Goal: Register for event/course

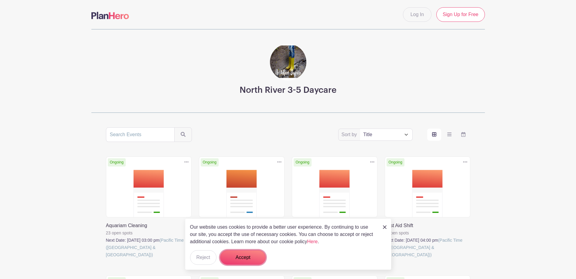
drag, startPoint x: 250, startPoint y: 254, endPoint x: 256, endPoint y: 229, distance: 26.1
click at [250, 254] on button "Accept" at bounding box center [243, 257] width 46 height 15
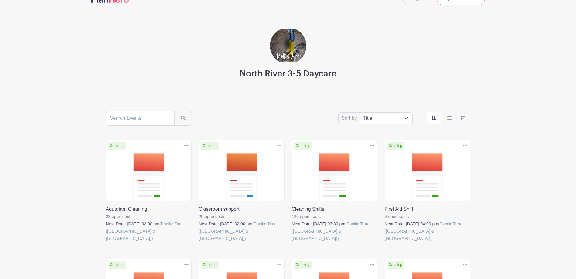
scroll to position [30, 0]
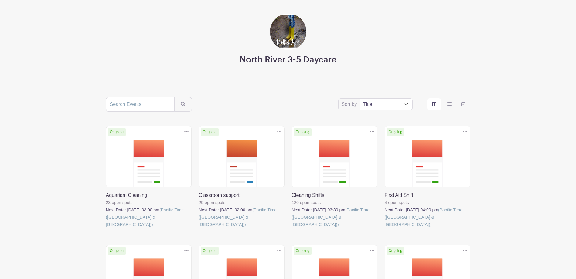
click at [292, 228] on link at bounding box center [292, 228] width 0 height 0
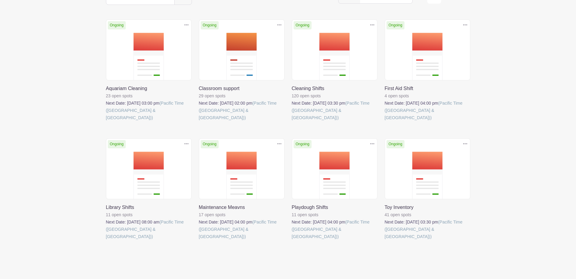
scroll to position [139, 0]
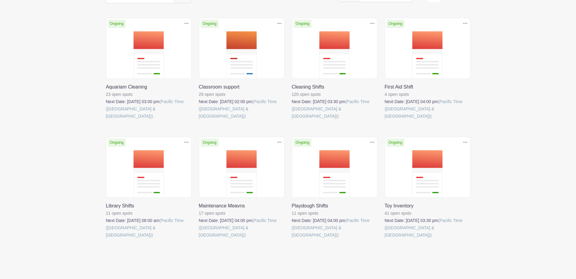
click at [106, 239] on link at bounding box center [106, 239] width 0 height 0
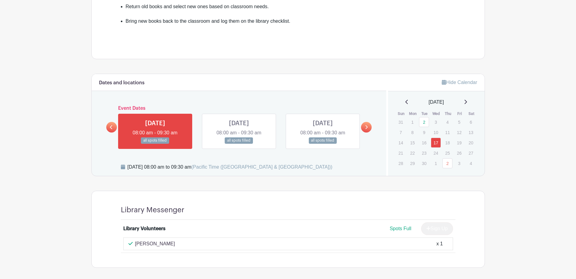
scroll to position [243, 0]
click at [447, 163] on link "2" at bounding box center [447, 164] width 10 height 10
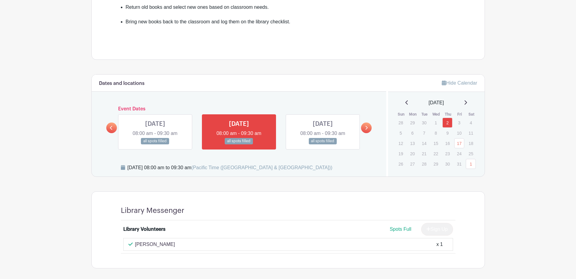
click at [471, 102] on div "[DATE]" at bounding box center [436, 102] width 82 height 7
click at [467, 102] on icon at bounding box center [465, 102] width 2 height 4
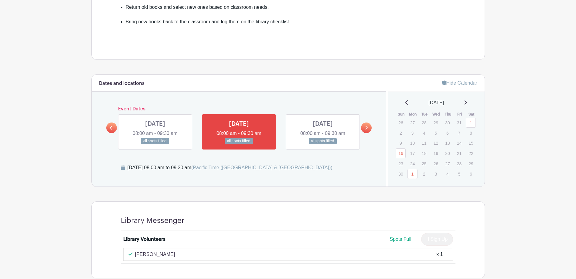
click at [467, 102] on icon at bounding box center [465, 102] width 3 height 5
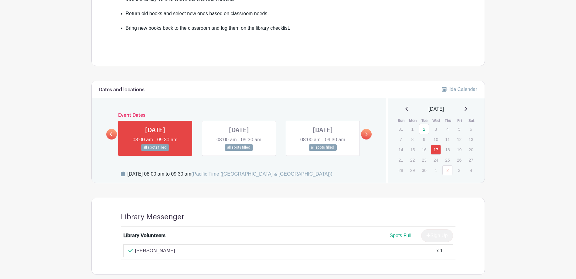
scroll to position [243, 0]
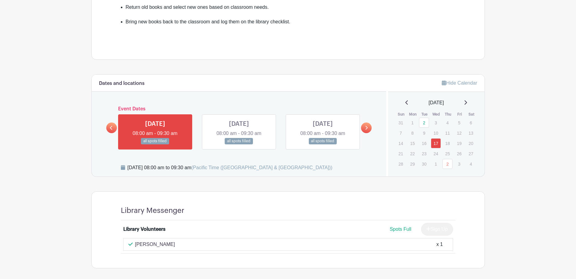
scroll to position [139, 0]
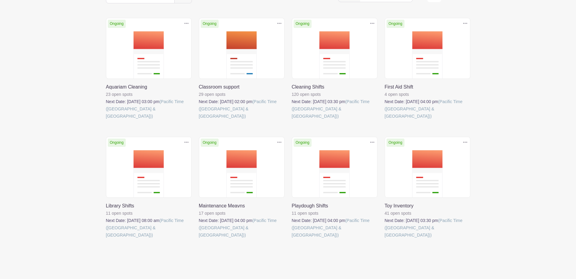
click at [292, 120] on link at bounding box center [292, 120] width 0 height 0
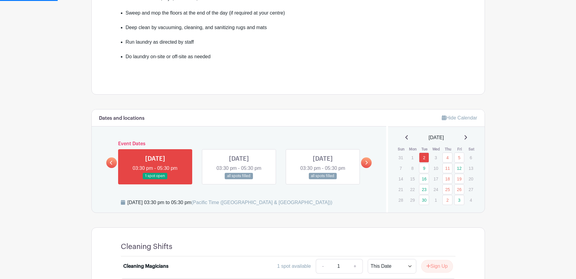
scroll to position [212, 0]
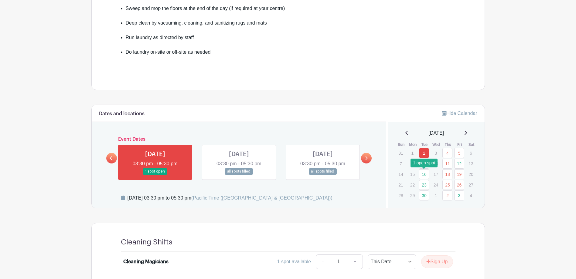
click at [426, 176] on link "16" at bounding box center [424, 174] width 10 height 10
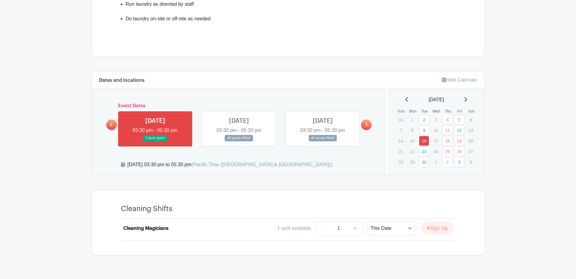
scroll to position [260, 0]
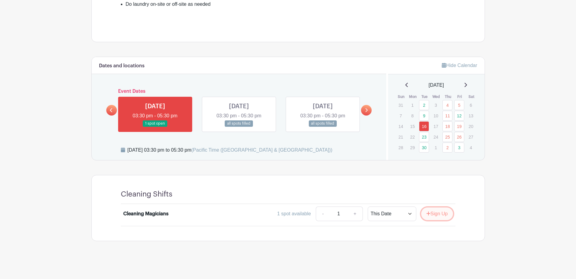
click at [431, 215] on button "Sign Up" at bounding box center [437, 214] width 32 height 13
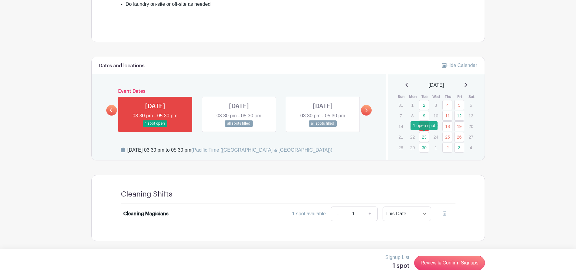
click at [425, 139] on link "23" at bounding box center [424, 137] width 10 height 10
click at [425, 149] on link "30" at bounding box center [424, 148] width 10 height 10
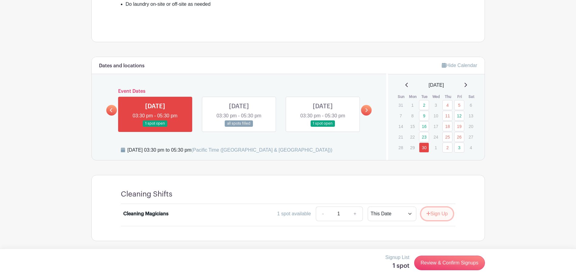
click at [443, 215] on button "Sign Up" at bounding box center [437, 214] width 32 height 13
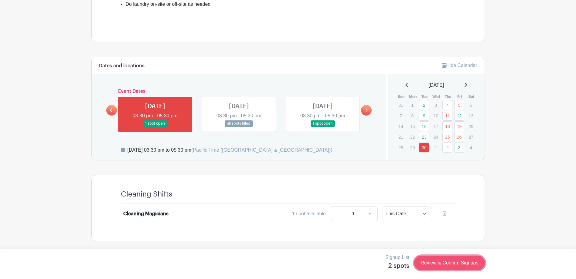
click at [459, 268] on link "Review & Confirm Signups" at bounding box center [449, 263] width 70 height 15
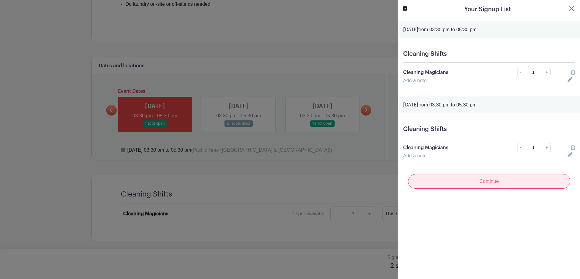
click at [489, 185] on input "Continue" at bounding box center [489, 181] width 162 height 15
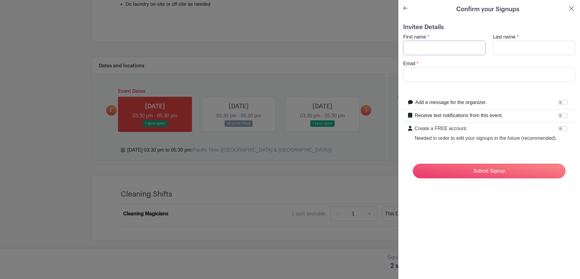
click at [427, 52] on input "First name" at bounding box center [444, 48] width 83 height 15
type input "[PERSON_NAME]"
click at [497, 49] on input "Last name" at bounding box center [534, 48] width 83 height 15
type input "[PERSON_NAME]"
click at [438, 76] on input "Email" at bounding box center [489, 74] width 172 height 15
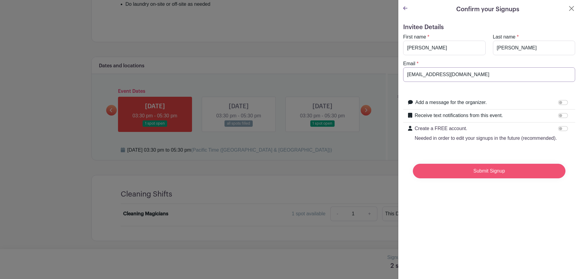
type input "[EMAIL_ADDRESS][DOMAIN_NAME]"
click at [495, 178] on input "Submit Signup" at bounding box center [489, 171] width 153 height 15
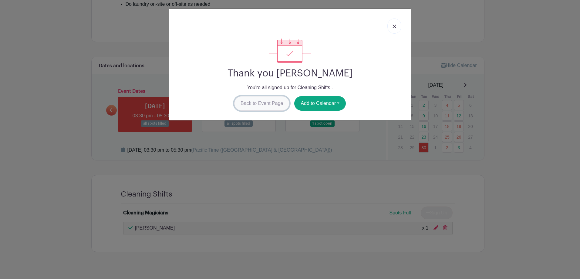
click at [268, 105] on link "Back to Event Page" at bounding box center [262, 103] width 56 height 15
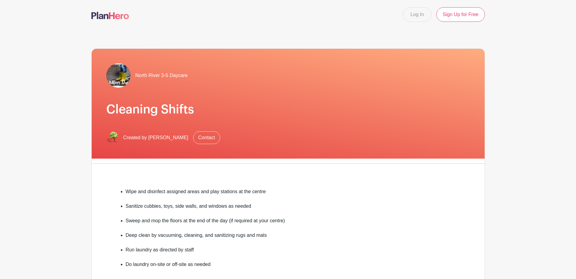
click at [114, 14] on img at bounding box center [110, 15] width 38 height 7
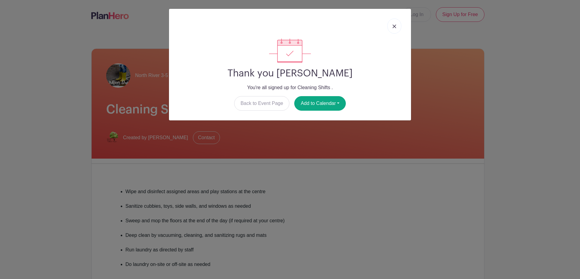
click at [396, 27] on img at bounding box center [395, 27] width 4 height 4
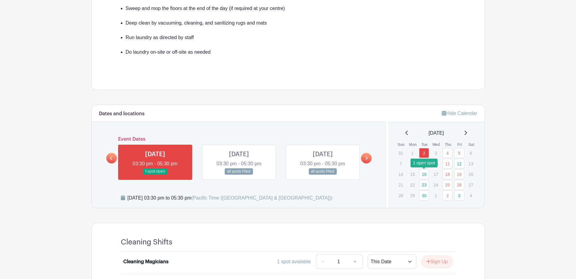
scroll to position [139, 0]
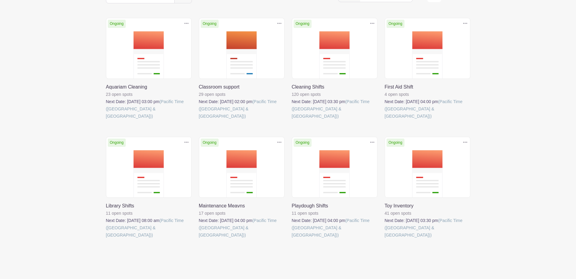
click at [199, 239] on link at bounding box center [199, 239] width 0 height 0
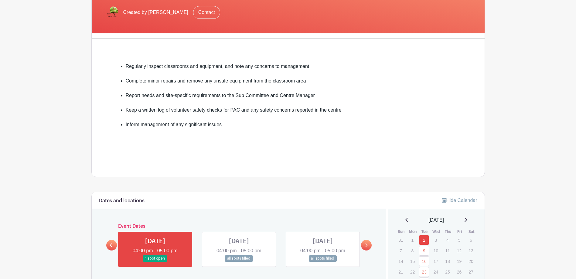
scroll to position [182, 0]
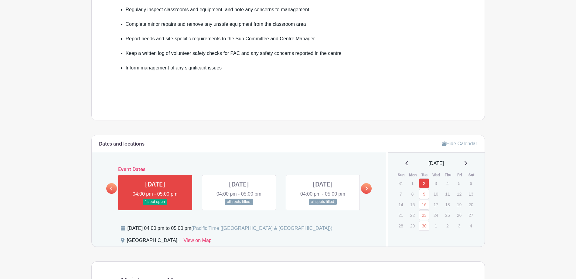
click at [467, 163] on icon at bounding box center [465, 163] width 3 height 5
click at [423, 216] on link "21" at bounding box center [424, 215] width 10 height 10
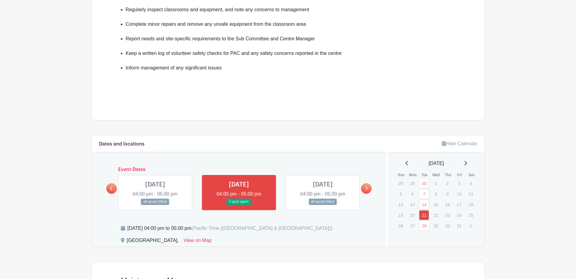
scroll to position [269, 0]
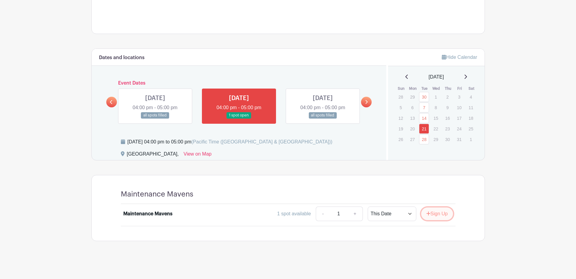
click at [434, 218] on button "Sign Up" at bounding box center [437, 214] width 32 height 13
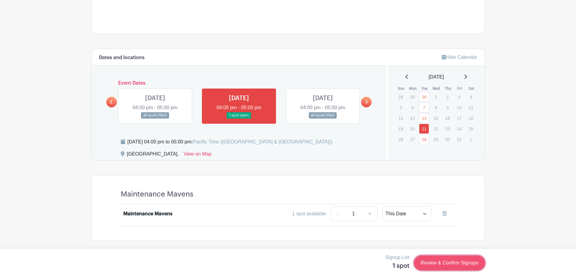
click at [438, 264] on link "Review & Confirm Signups" at bounding box center [449, 263] width 70 height 15
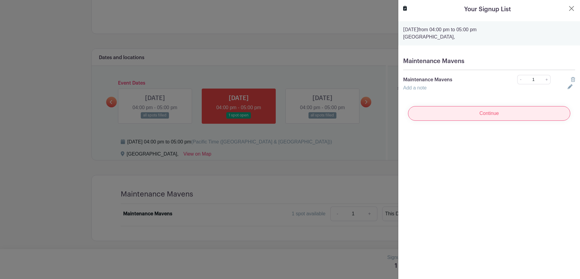
click at [459, 118] on input "Continue" at bounding box center [489, 113] width 162 height 15
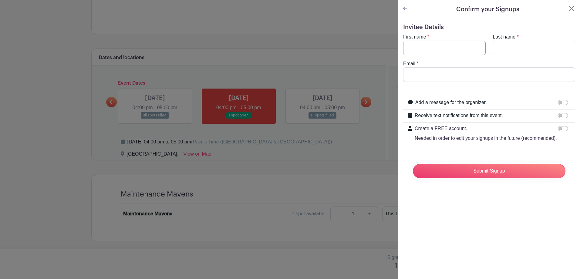
click at [436, 49] on input "First name" at bounding box center [444, 48] width 83 height 15
type input "[PERSON_NAME]"
click at [525, 51] on input "Last name" at bounding box center [534, 48] width 83 height 15
type input "[PERSON_NAME]"
click at [471, 78] on input "Email" at bounding box center [489, 74] width 172 height 15
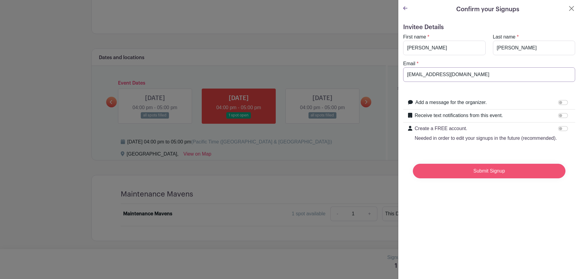
type input "[EMAIL_ADDRESS][DOMAIN_NAME]"
click at [480, 178] on input "Submit Signup" at bounding box center [489, 171] width 153 height 15
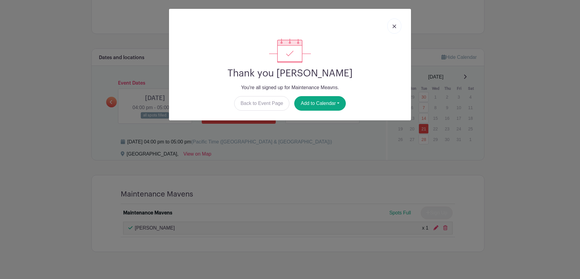
click at [396, 29] on link at bounding box center [395, 26] width 14 height 15
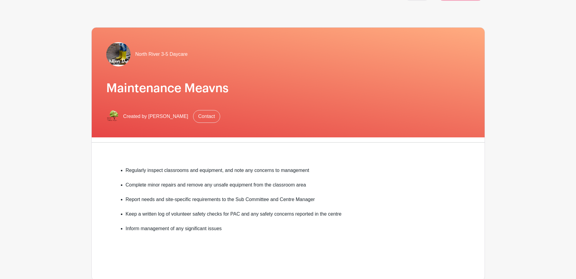
scroll to position [0, 0]
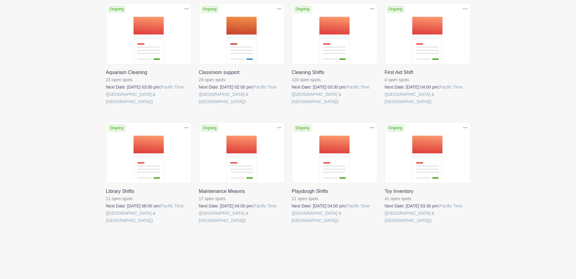
scroll to position [139, 0]
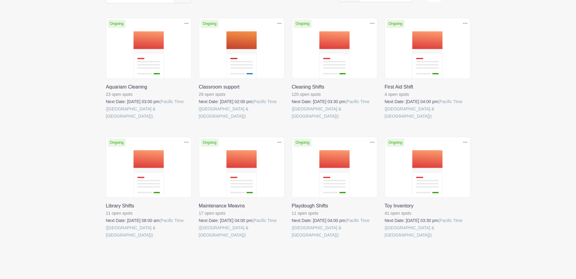
click at [292, 120] on link at bounding box center [292, 120] width 0 height 0
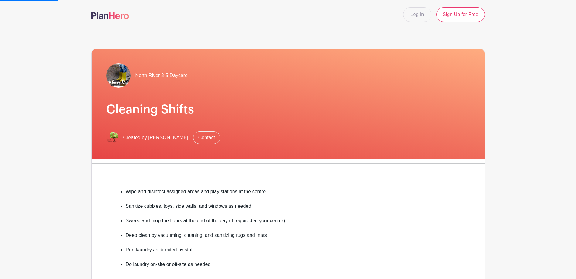
scroll to position [182, 0]
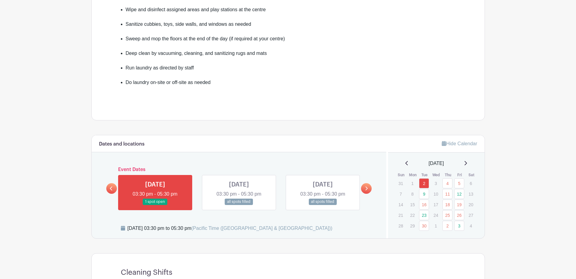
click at [467, 163] on icon at bounding box center [465, 163] width 3 height 5
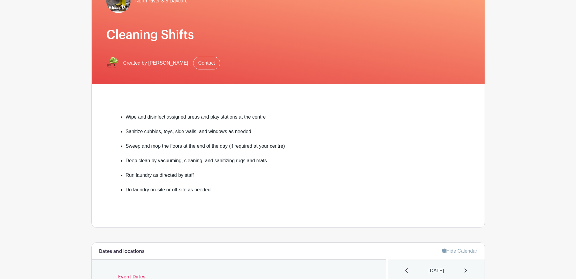
scroll to position [0, 0]
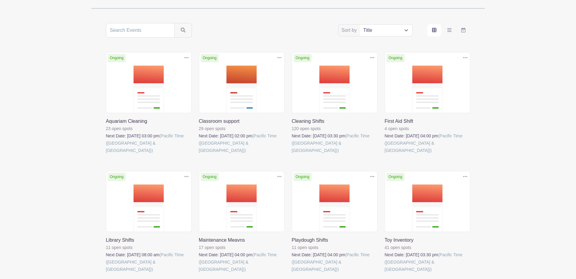
scroll to position [139, 0]
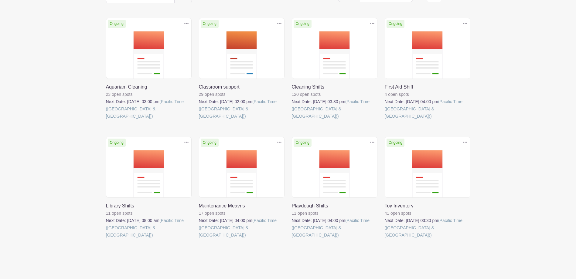
click at [106, 239] on link at bounding box center [106, 239] width 0 height 0
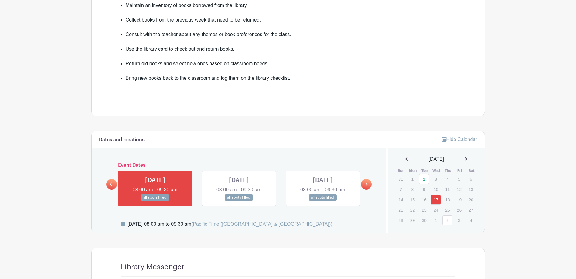
scroll to position [212, 0]
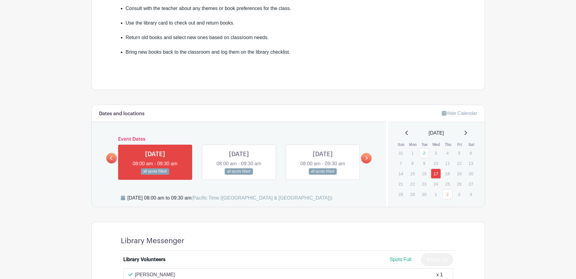
click at [467, 131] on icon at bounding box center [465, 133] width 3 height 5
click at [405, 132] on icon at bounding box center [406, 133] width 3 height 5
click at [471, 134] on div "[DATE]" at bounding box center [436, 133] width 82 height 7
click at [467, 133] on icon at bounding box center [465, 133] width 3 height 5
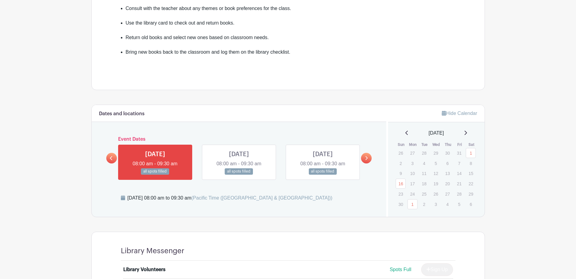
click at [467, 133] on icon at bounding box center [465, 133] width 2 height 4
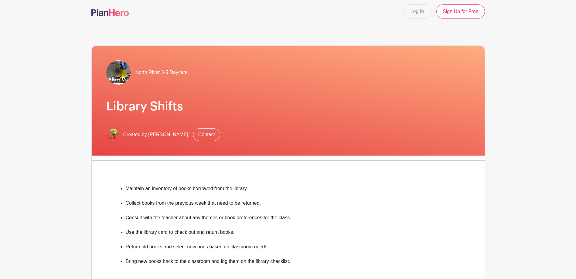
scroll to position [0, 0]
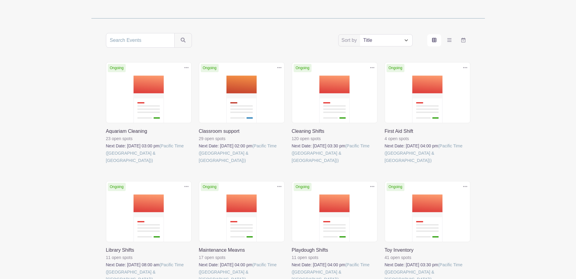
scroll to position [139, 0]
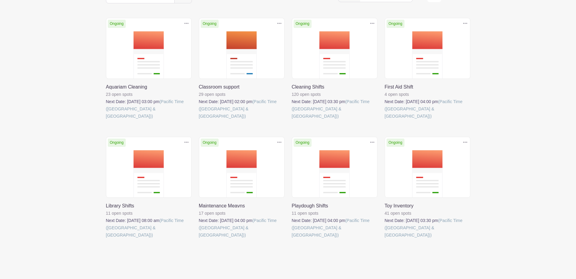
click at [292, 239] on link at bounding box center [292, 239] width 0 height 0
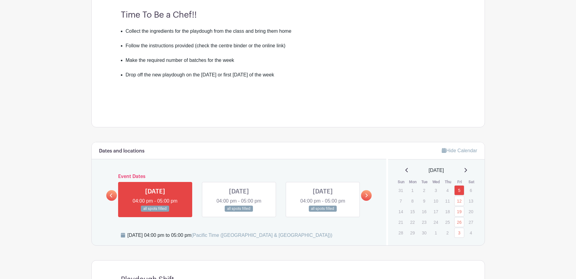
scroll to position [212, 0]
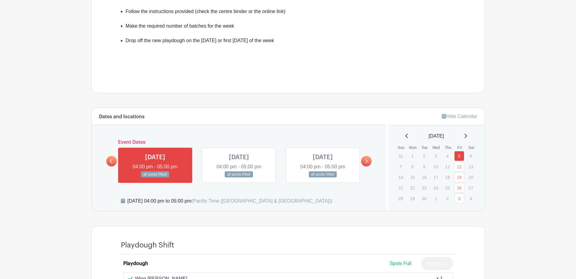
click at [467, 136] on icon at bounding box center [465, 136] width 3 height 5
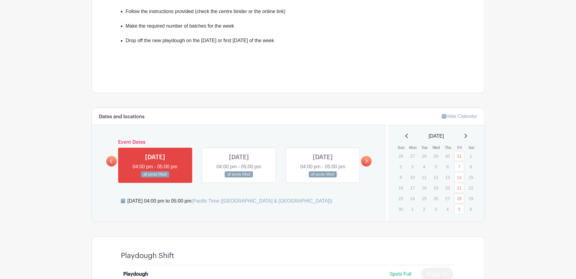
click at [467, 136] on icon at bounding box center [465, 136] width 3 height 5
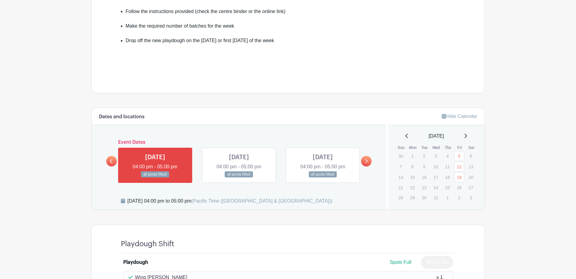
scroll to position [0, 0]
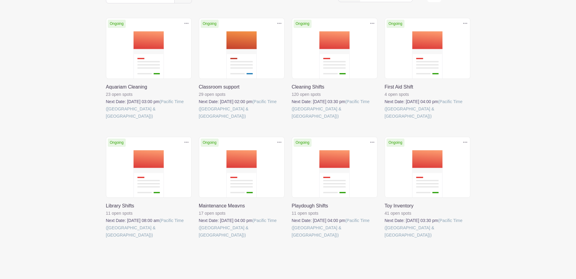
click at [292, 120] on link at bounding box center [292, 120] width 0 height 0
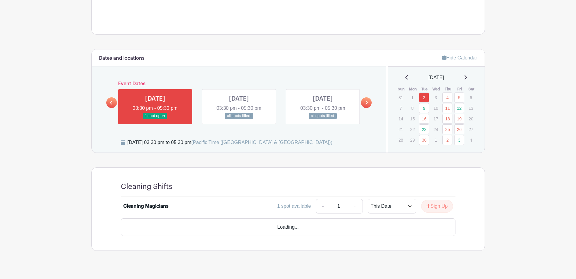
scroll to position [260, 0]
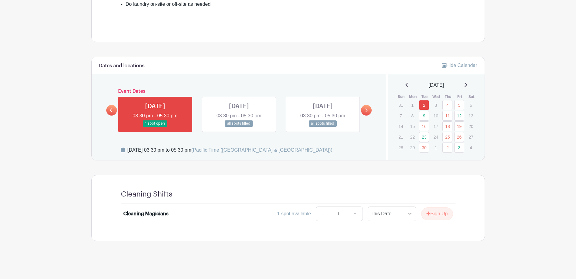
click at [473, 84] on div "[DATE]" at bounding box center [436, 85] width 82 height 7
click at [467, 84] on icon at bounding box center [465, 85] width 2 height 4
click at [470, 84] on div "[DATE]" at bounding box center [436, 85] width 82 height 7
click at [467, 86] on icon at bounding box center [465, 85] width 3 height 5
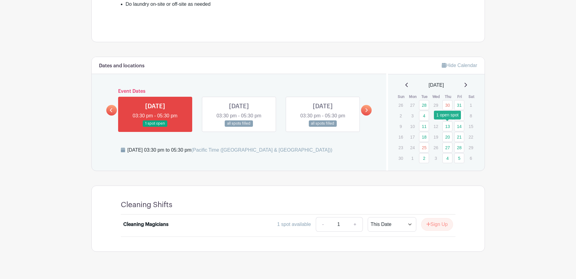
click at [449, 129] on link "13" at bounding box center [447, 126] width 10 height 10
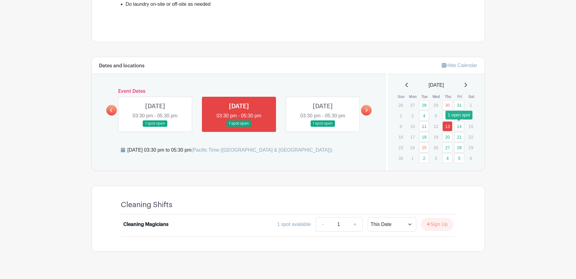
click at [462, 128] on link "14" at bounding box center [459, 126] width 10 height 10
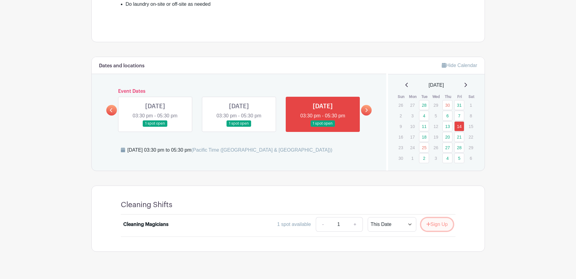
click at [439, 227] on button "Sign Up" at bounding box center [437, 224] width 32 height 13
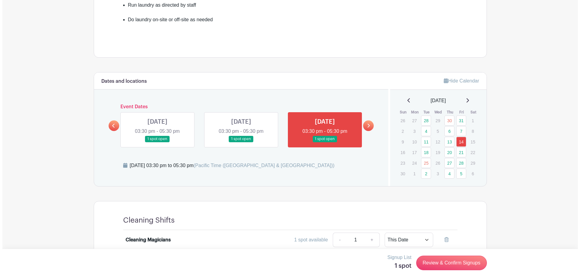
scroll to position [271, 0]
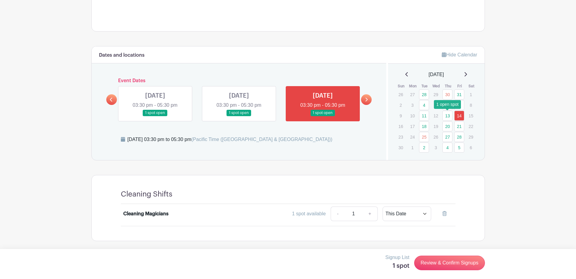
click at [447, 118] on link "13" at bounding box center [447, 116] width 10 height 10
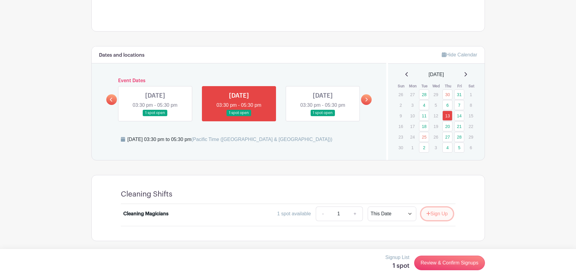
click at [433, 215] on button "Sign Up" at bounding box center [437, 214] width 32 height 13
click at [424, 127] on link "18" at bounding box center [424, 126] width 10 height 10
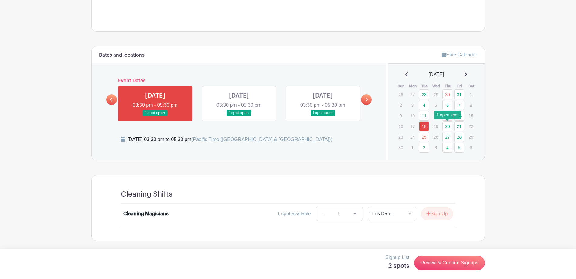
click at [449, 126] on link "20" at bounding box center [447, 126] width 10 height 10
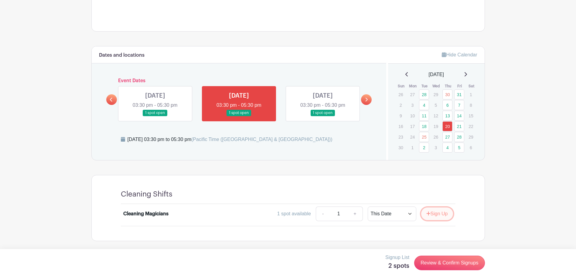
click at [444, 214] on button "Sign Up" at bounding box center [437, 214] width 32 height 13
click at [461, 129] on link "21" at bounding box center [459, 126] width 10 height 10
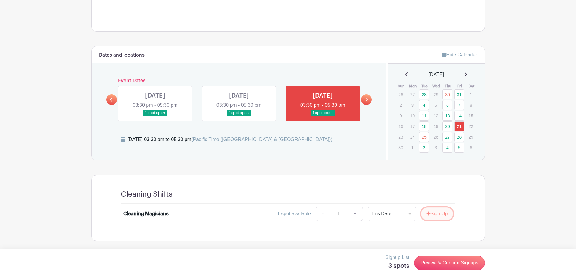
click at [442, 216] on button "Sign Up" at bounding box center [437, 214] width 32 height 13
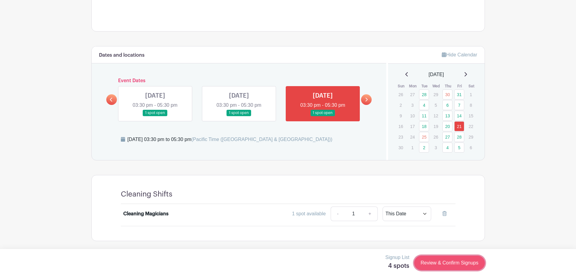
click at [460, 266] on link "Review & Confirm Signups" at bounding box center [449, 263] width 70 height 15
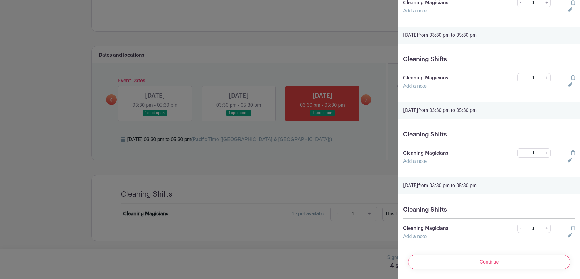
scroll to position [74, 0]
click at [571, 226] on icon at bounding box center [573, 228] width 4 height 5
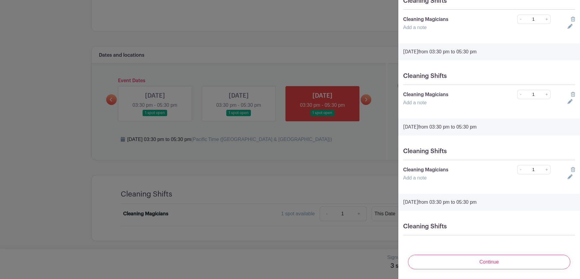
scroll to position [58, 0]
click at [360, 29] on div at bounding box center [290, 139] width 580 height 279
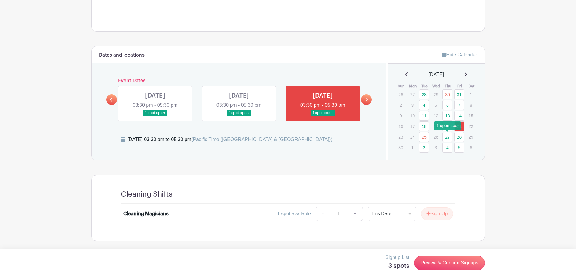
click at [448, 138] on link "27" at bounding box center [447, 137] width 10 height 10
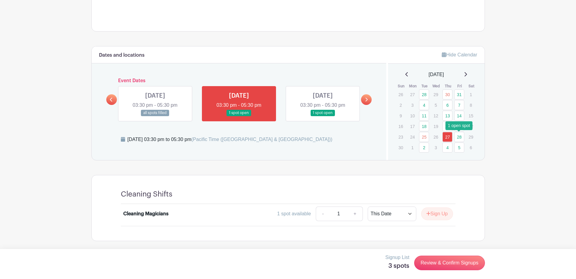
click at [457, 137] on link "28" at bounding box center [459, 137] width 10 height 10
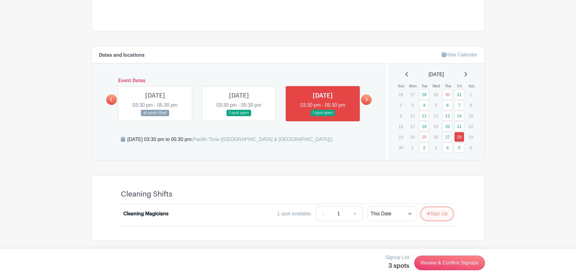
click at [442, 215] on button "Sign Up" at bounding box center [437, 214] width 32 height 13
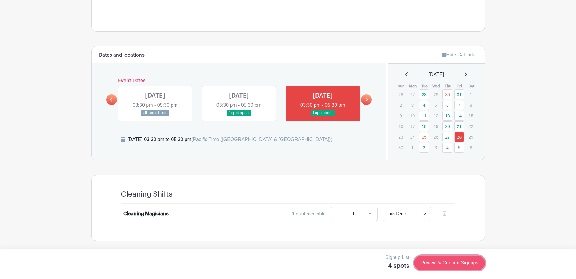
click at [443, 265] on link "Review & Confirm Signups" at bounding box center [449, 263] width 70 height 15
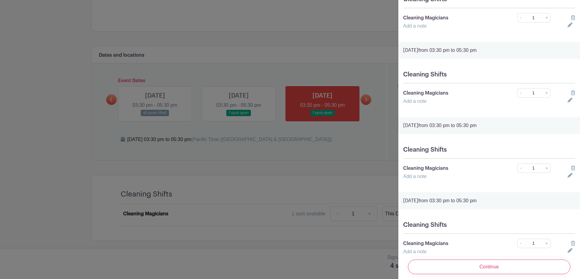
scroll to position [61, 0]
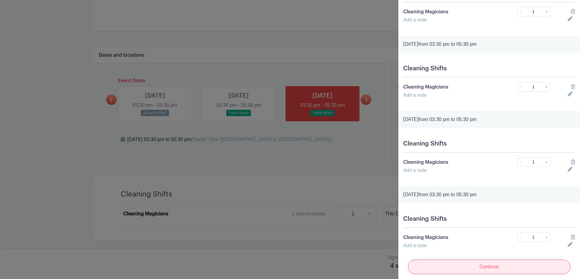
click at [516, 262] on input "Continue" at bounding box center [489, 267] width 162 height 15
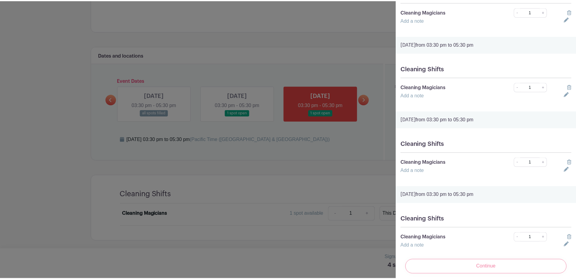
scroll to position [0, 0]
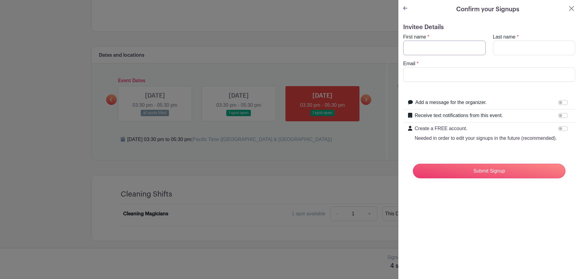
click at [427, 50] on input "First name" at bounding box center [444, 48] width 83 height 15
type input "[PERSON_NAME]"
click at [528, 41] on input "Last name" at bounding box center [534, 48] width 83 height 15
type input "[PERSON_NAME]"
click at [459, 75] on input "Email" at bounding box center [489, 74] width 172 height 15
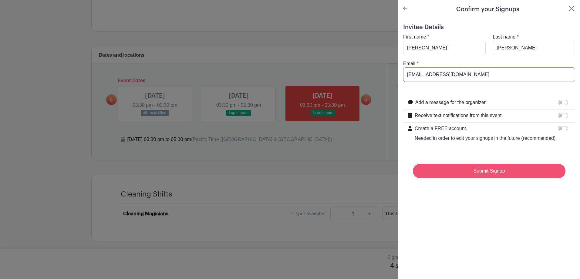
type input "[EMAIL_ADDRESS][DOMAIN_NAME]"
click at [458, 178] on input "Submit Signup" at bounding box center [489, 171] width 153 height 15
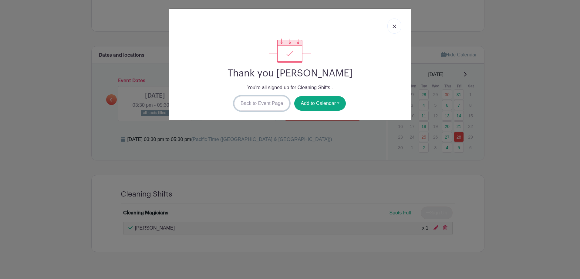
drag, startPoint x: 272, startPoint y: 105, endPoint x: 296, endPoint y: 110, distance: 24.9
click at [272, 105] on link "Back to Event Page" at bounding box center [262, 103] width 56 height 15
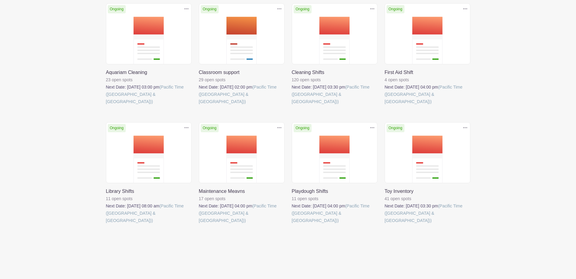
scroll to position [139, 0]
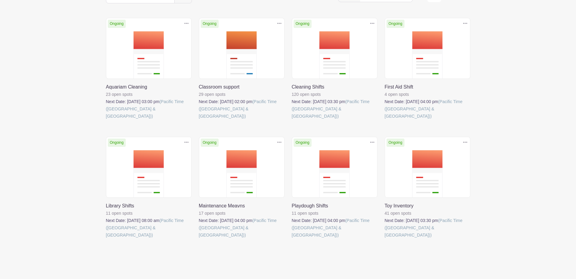
click at [385, 239] on link at bounding box center [385, 239] width 0 height 0
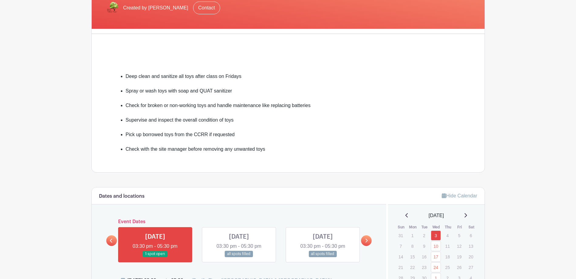
scroll to position [182, 0]
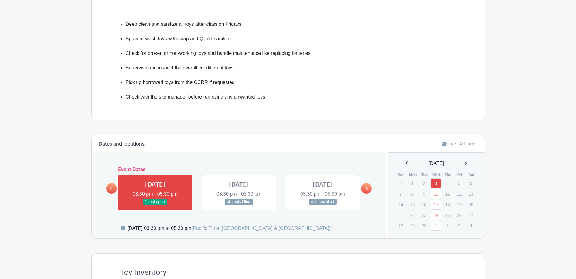
click at [467, 163] on icon at bounding box center [465, 163] width 3 height 5
click at [467, 163] on icon at bounding box center [465, 163] width 2 height 4
click at [467, 163] on icon at bounding box center [465, 163] width 3 height 5
click at [438, 183] on link "3" at bounding box center [436, 183] width 10 height 10
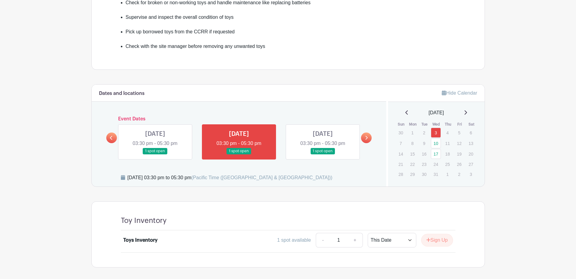
scroll to position [243, 0]
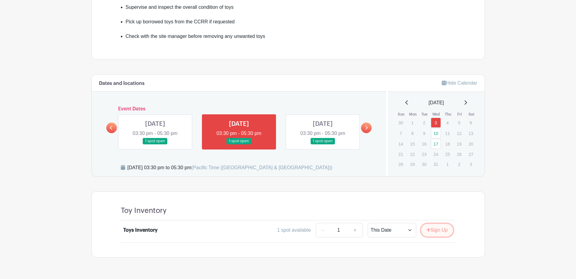
click at [444, 230] on button "Sign Up" at bounding box center [437, 230] width 32 height 13
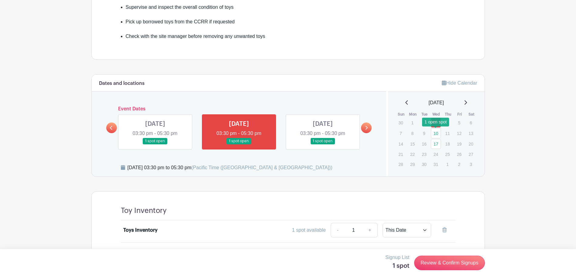
click at [437, 133] on link "10" at bounding box center [436, 133] width 10 height 10
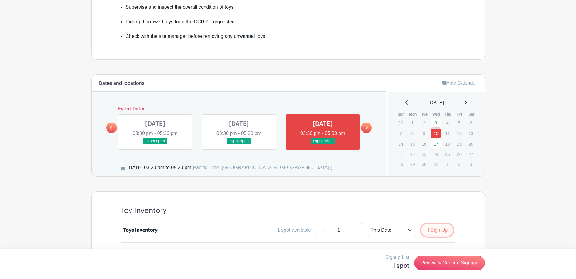
click at [443, 234] on button "Sign Up" at bounding box center [437, 230] width 32 height 13
click at [437, 144] on link "17" at bounding box center [436, 144] width 10 height 10
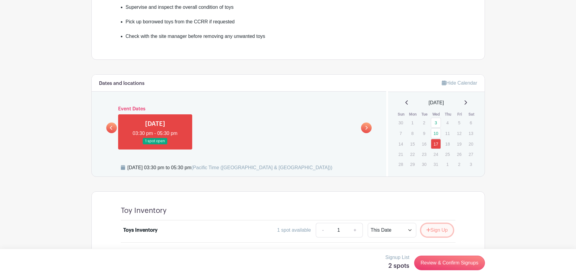
click at [444, 233] on button "Sign Up" at bounding box center [437, 230] width 32 height 13
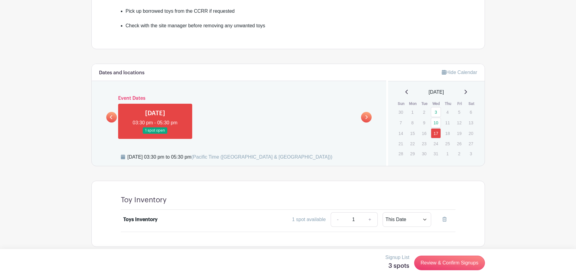
scroll to position [259, 0]
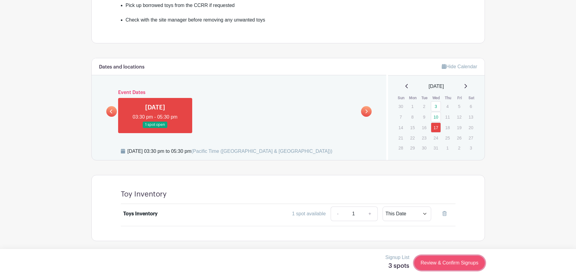
click at [456, 261] on link "Review & Confirm Signups" at bounding box center [449, 263] width 70 height 15
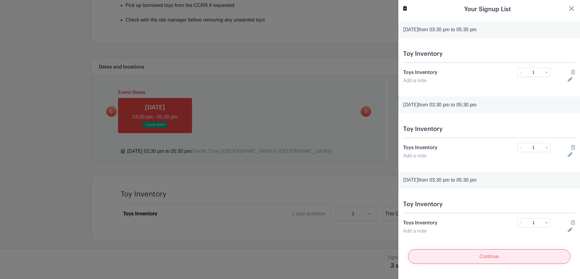
click at [493, 259] on input "Continue" at bounding box center [489, 257] width 162 height 15
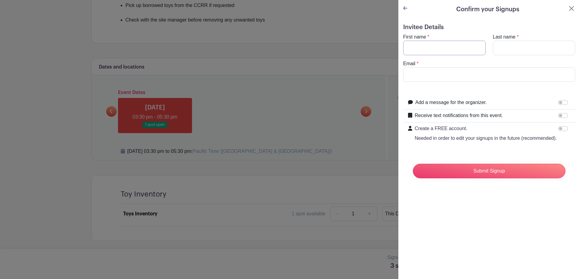
click at [433, 49] on input "First name" at bounding box center [444, 48] width 83 height 15
type input "[PERSON_NAME]"
click at [533, 49] on input "Last name" at bounding box center [534, 48] width 83 height 15
type input "[PERSON_NAME]"
click at [425, 72] on input "Email" at bounding box center [489, 74] width 172 height 15
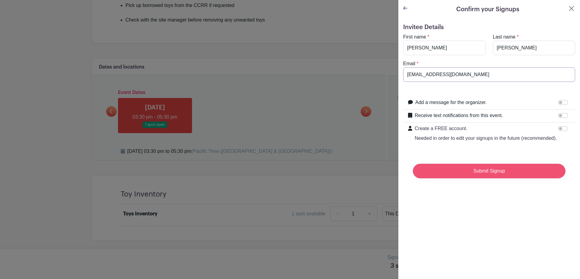
type input "[EMAIL_ADDRESS][DOMAIN_NAME]"
click at [474, 178] on input "Submit Signup" at bounding box center [489, 171] width 153 height 15
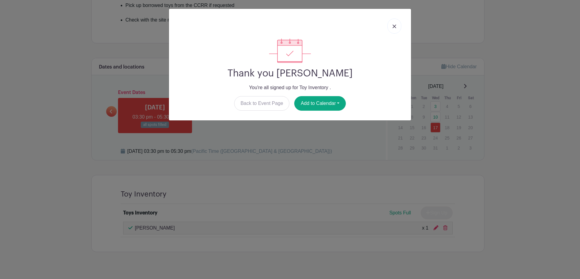
click at [397, 30] on link at bounding box center [395, 26] width 14 height 15
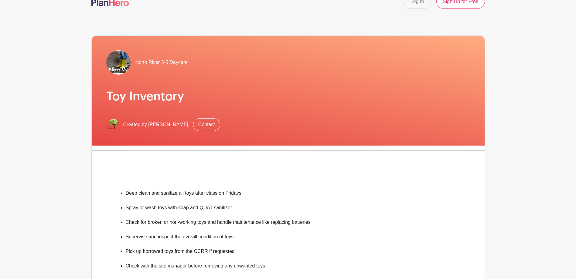
scroll to position [0, 0]
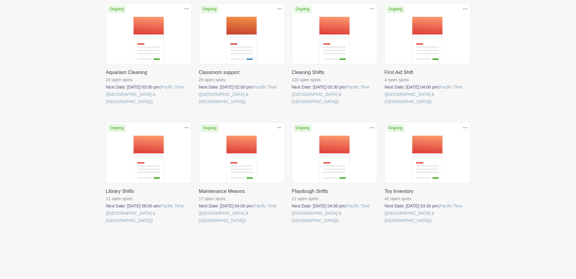
scroll to position [139, 0]
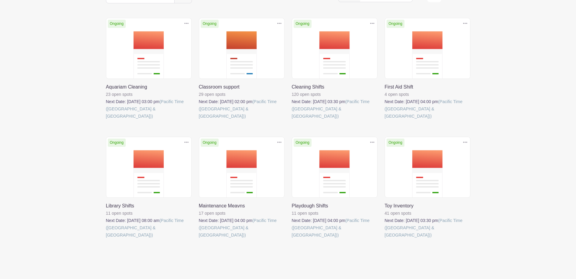
click at [292, 120] on link at bounding box center [292, 120] width 0 height 0
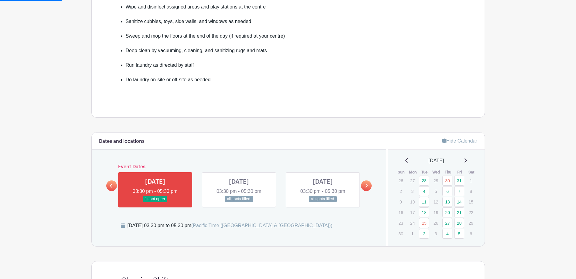
scroll to position [212, 0]
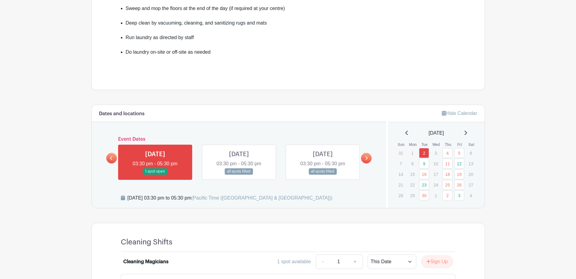
click at [467, 131] on icon at bounding box center [465, 133] width 3 height 5
click at [467, 132] on icon at bounding box center [465, 133] width 2 height 4
click at [467, 133] on icon at bounding box center [465, 133] width 3 height 5
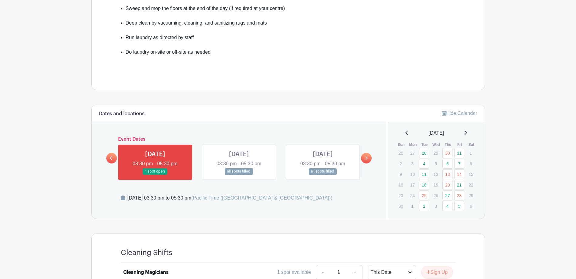
click at [467, 133] on icon at bounding box center [465, 133] width 2 height 4
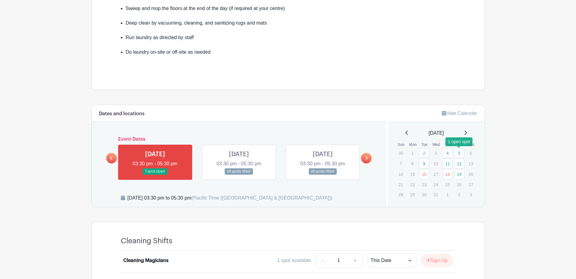
click at [459, 156] on link "5" at bounding box center [459, 153] width 10 height 10
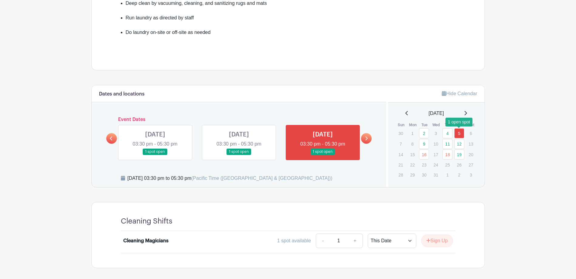
scroll to position [243, 0]
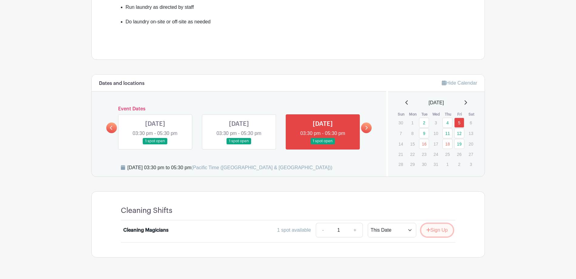
click at [433, 231] on button "Sign Up" at bounding box center [437, 230] width 32 height 13
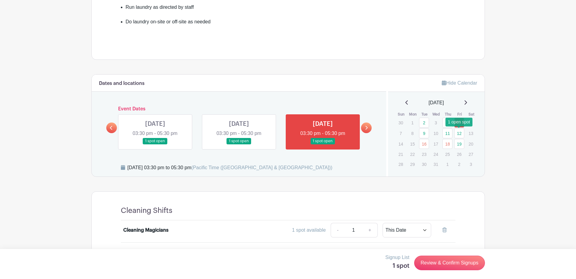
click at [459, 132] on link "12" at bounding box center [459, 133] width 10 height 10
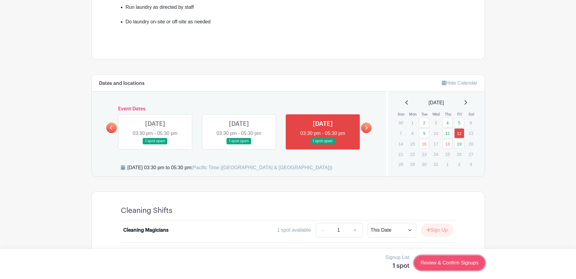
click at [457, 265] on link "Review & Confirm Signups" at bounding box center [449, 263] width 70 height 15
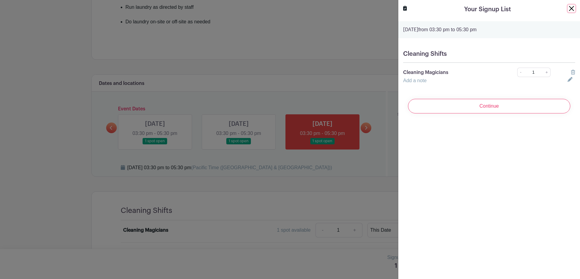
click at [568, 9] on button "Close" at bounding box center [571, 8] width 7 height 7
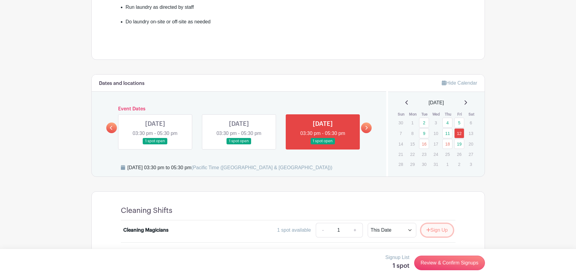
drag, startPoint x: 440, startPoint y: 231, endPoint x: 444, endPoint y: 228, distance: 4.5
click at [440, 231] on button "Sign Up" at bounding box center [437, 230] width 32 height 13
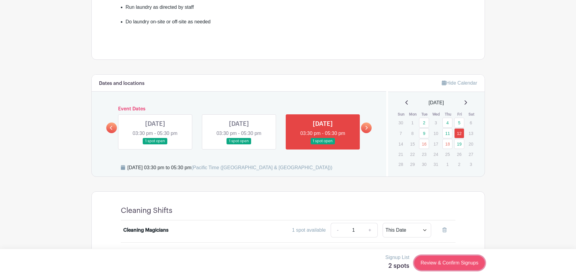
click at [452, 265] on link "Review & Confirm Signups" at bounding box center [449, 263] width 70 height 15
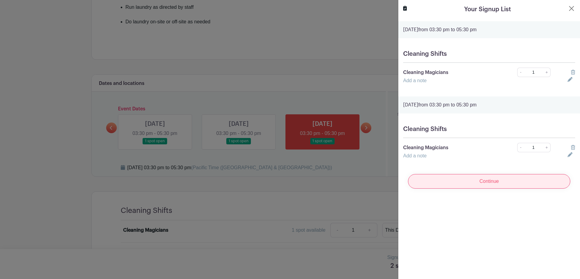
click at [483, 185] on input "Continue" at bounding box center [489, 181] width 162 height 15
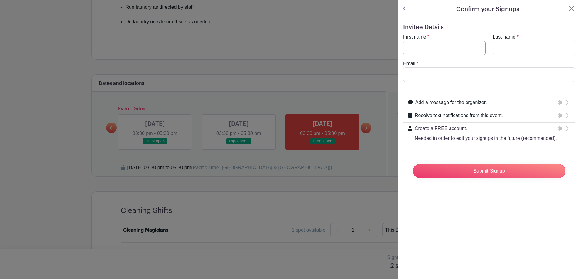
click at [421, 52] on input "First name" at bounding box center [444, 48] width 83 height 15
type input "[PERSON_NAME]"
click at [509, 50] on input "Last name" at bounding box center [534, 48] width 83 height 15
type input "[PERSON_NAME]"
click at [460, 77] on input "Email" at bounding box center [489, 74] width 172 height 15
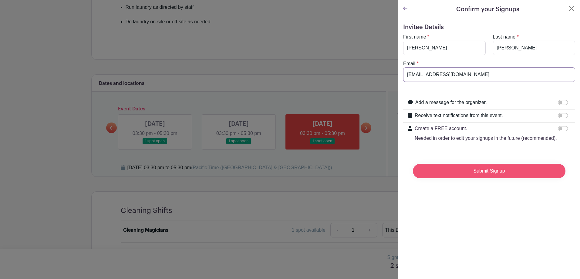
type input "[EMAIL_ADDRESS][DOMAIN_NAME]"
click at [477, 178] on input "Submit Signup" at bounding box center [489, 171] width 153 height 15
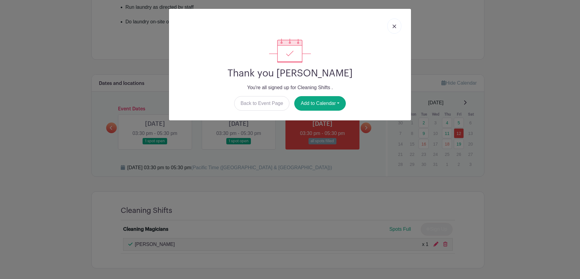
click at [394, 29] on link at bounding box center [395, 26] width 14 height 15
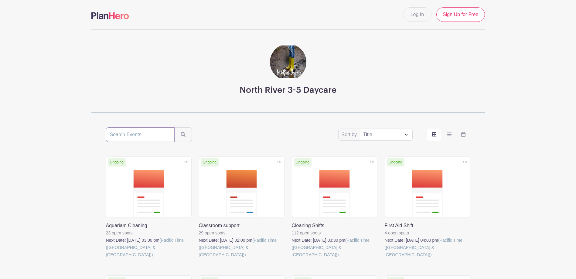
click at [152, 134] on input "search" at bounding box center [140, 134] width 69 height 15
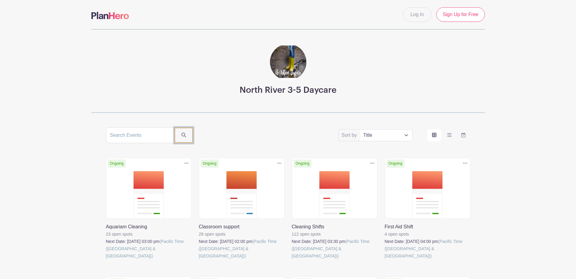
click at [178, 137] on button "submit" at bounding box center [183, 135] width 19 height 16
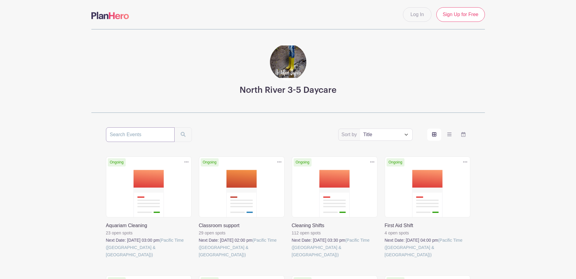
click at [119, 139] on input "search" at bounding box center [140, 134] width 69 height 15
click at [380, 135] on select "Title Recently modified Newest Upcoming dates" at bounding box center [386, 135] width 52 height 12
click at [489, 97] on main "Log In Sign Up for Free North River 3-5 Daycare Sort by Title Recently modified…" at bounding box center [288, 216] width 576 height 433
click at [517, 150] on main "Log In Sign Up for Free North River 3-5 Daycare Sort by Title Recently modified…" at bounding box center [288, 216] width 576 height 433
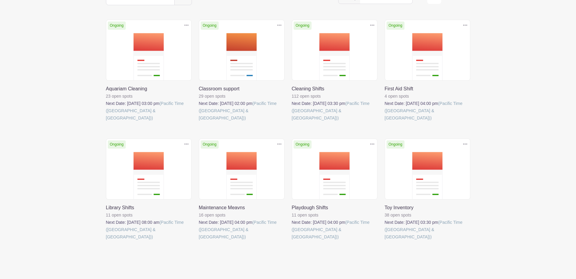
scroll to position [139, 0]
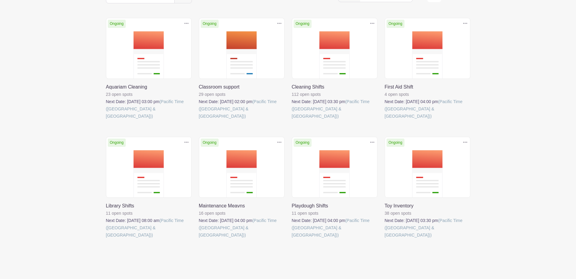
click at [106, 239] on link at bounding box center [106, 239] width 0 height 0
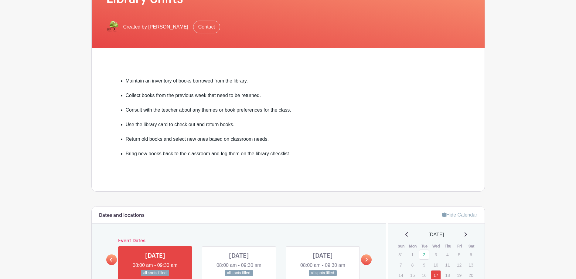
scroll to position [212, 0]
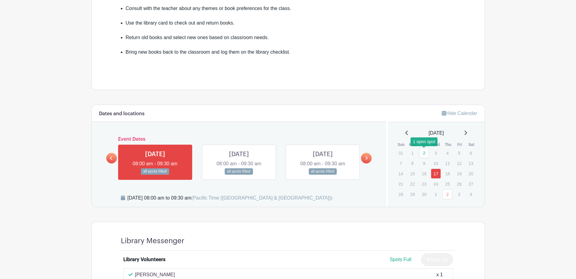
click at [423, 152] on link "2" at bounding box center [424, 153] width 10 height 10
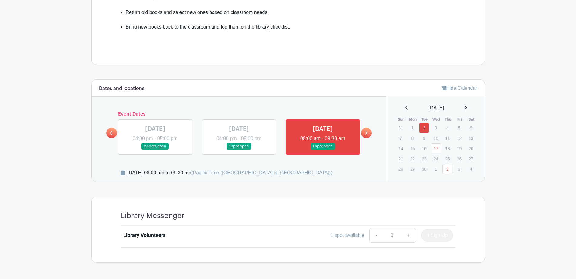
scroll to position [229, 0]
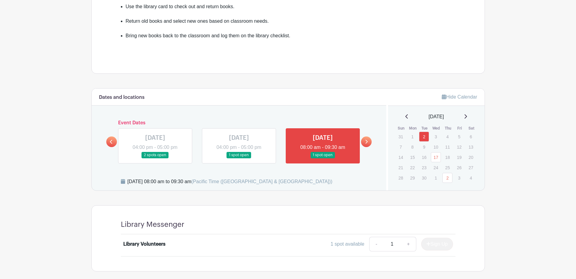
click at [368, 143] on icon at bounding box center [366, 142] width 3 height 5
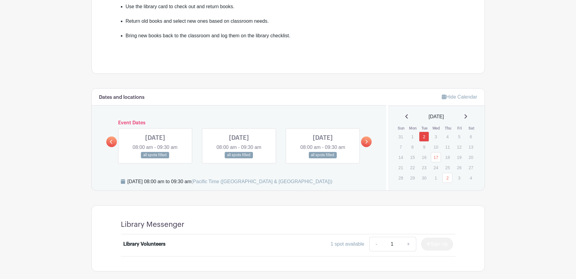
click at [368, 143] on icon at bounding box center [366, 142] width 3 height 5
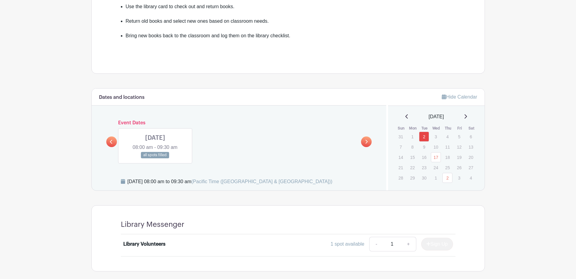
click at [114, 147] on link at bounding box center [111, 142] width 11 height 11
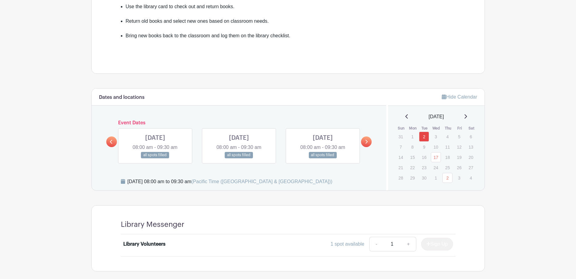
click at [114, 147] on link at bounding box center [111, 142] width 11 height 11
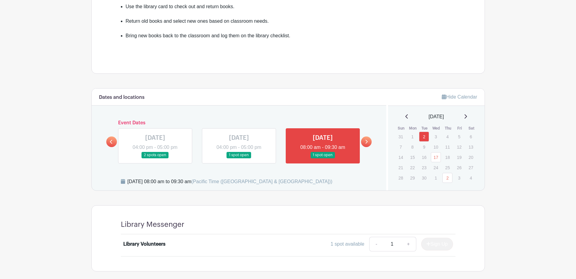
click at [323, 158] on link at bounding box center [323, 158] width 0 height 0
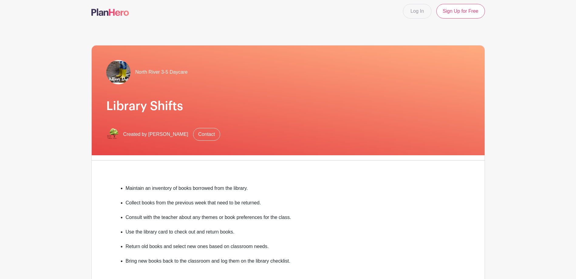
scroll to position [0, 0]
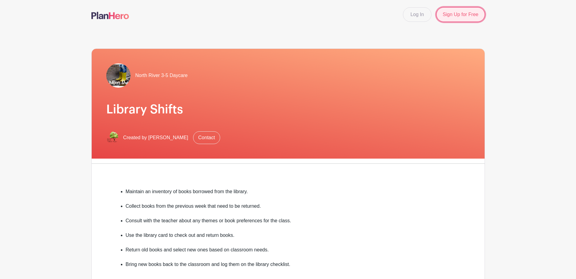
click at [465, 13] on link "Sign Up for Free" at bounding box center [460, 14] width 48 height 15
